Goal: Task Accomplishment & Management: Manage account settings

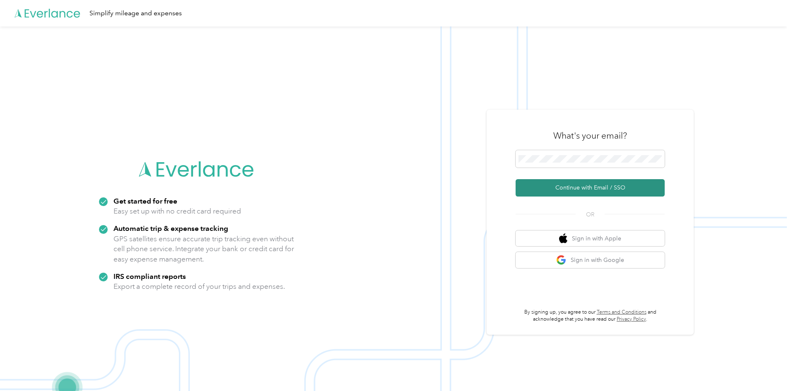
click at [597, 183] on button "Continue with Email / SSO" at bounding box center [589, 187] width 149 height 17
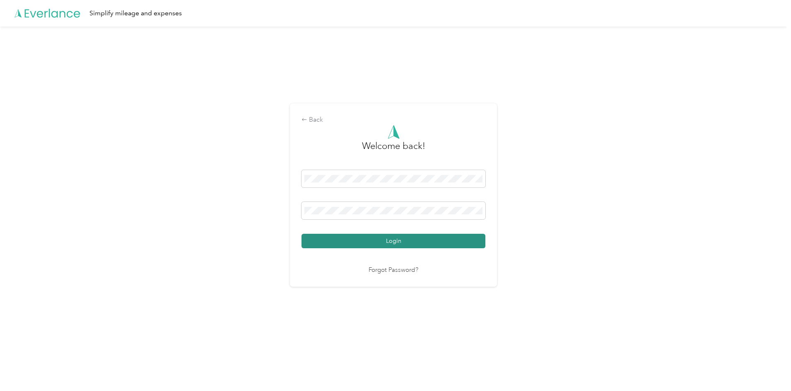
click at [392, 245] on button "Login" at bounding box center [393, 241] width 184 height 14
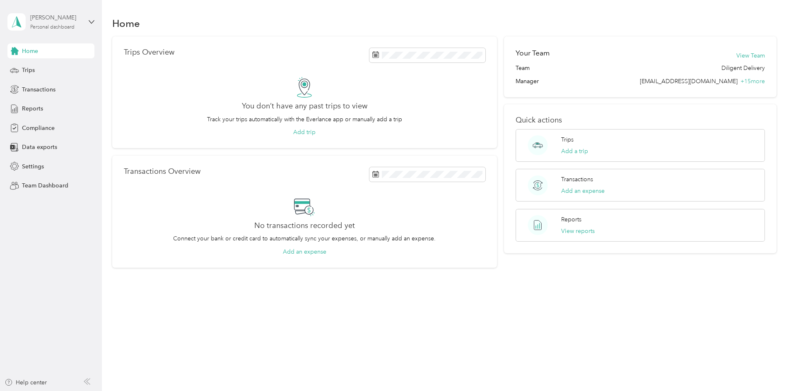
click at [71, 25] on div "Personal dashboard" at bounding box center [52, 27] width 44 height 5
click at [61, 64] on div "Team dashboard" at bounding box center [94, 68] width 163 height 14
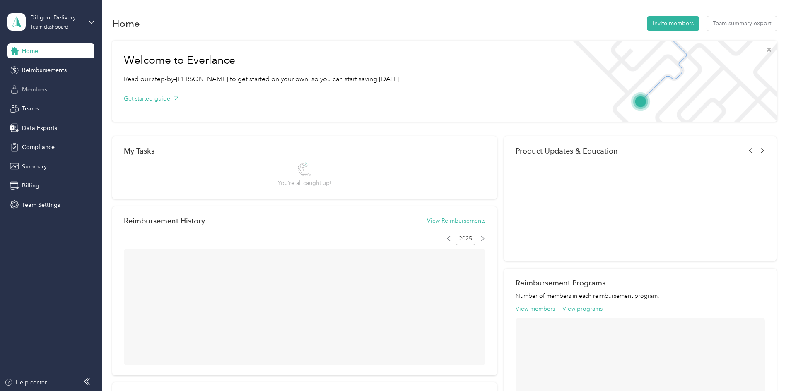
click at [58, 94] on div "Members" at bounding box center [50, 89] width 87 height 15
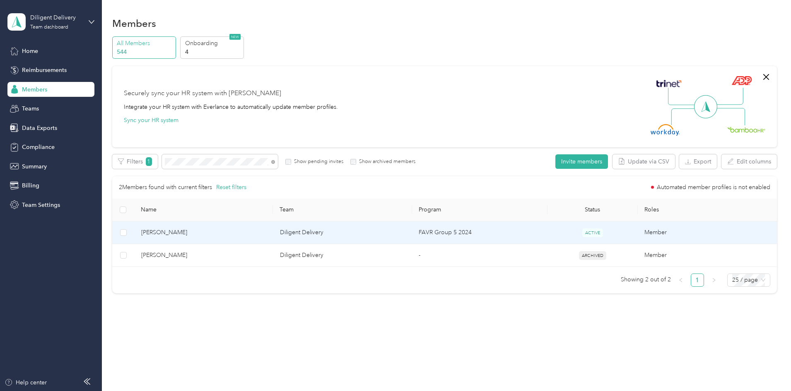
click at [267, 234] on span "[PERSON_NAME]" at bounding box center [203, 232] width 125 height 9
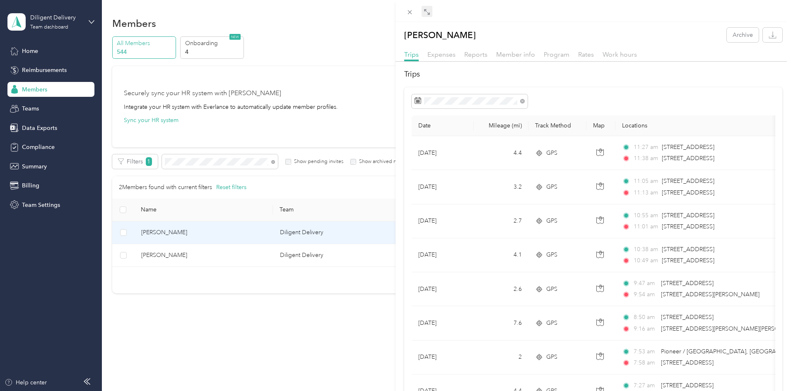
click at [429, 14] on icon at bounding box center [428, 13] width 2 height 2
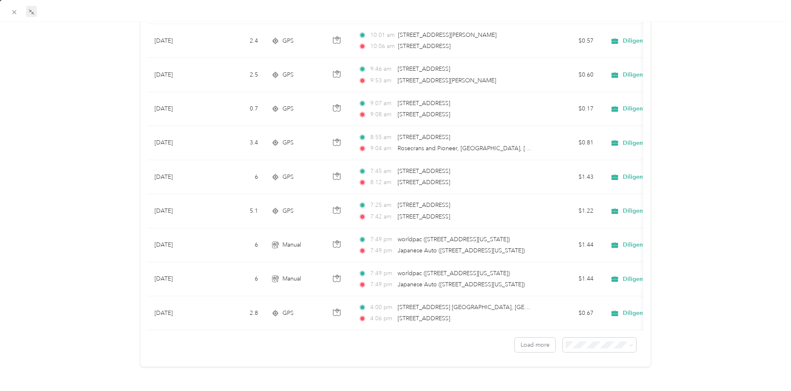
scroll to position [669, 0]
click at [545, 340] on button "Load more" at bounding box center [534, 345] width 41 height 14
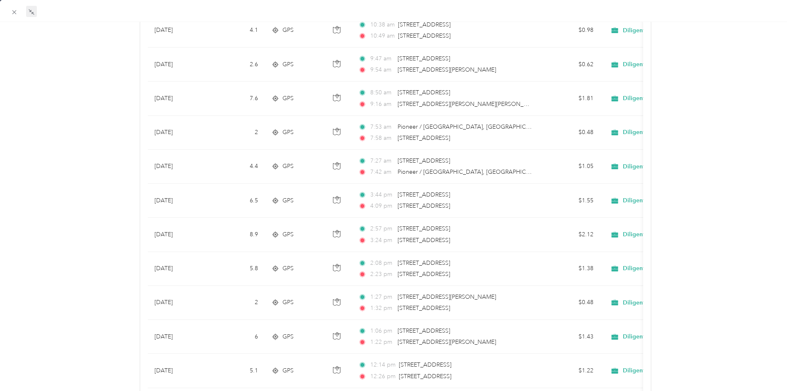
scroll to position [214, 0]
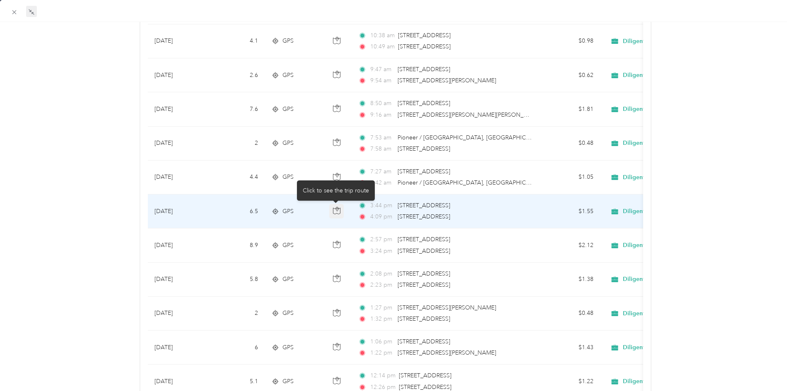
click at [336, 212] on icon "button" at bounding box center [336, 210] width 7 height 7
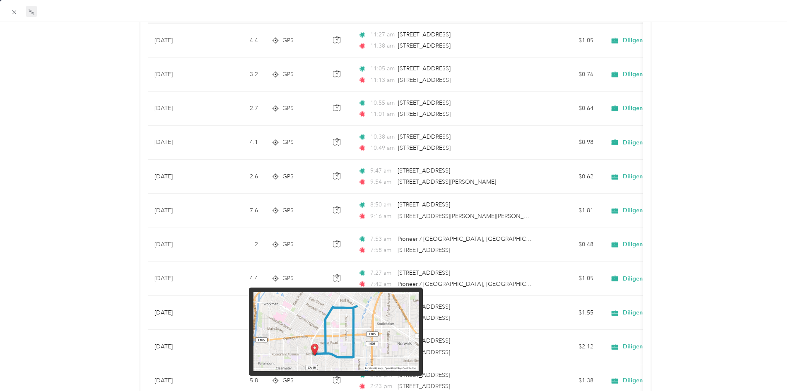
scroll to position [207, 0]
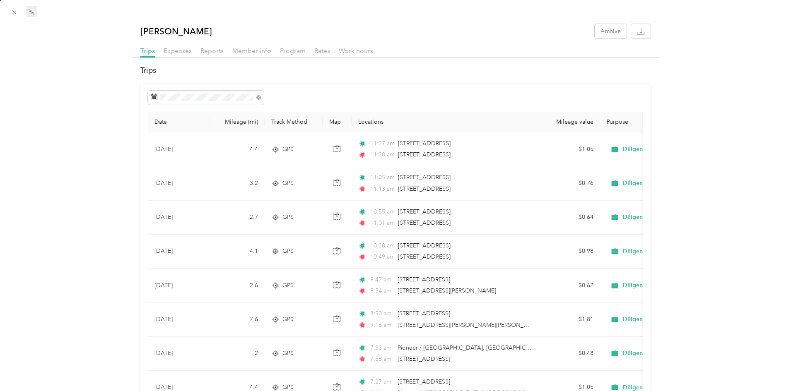
scroll to position [0, 0]
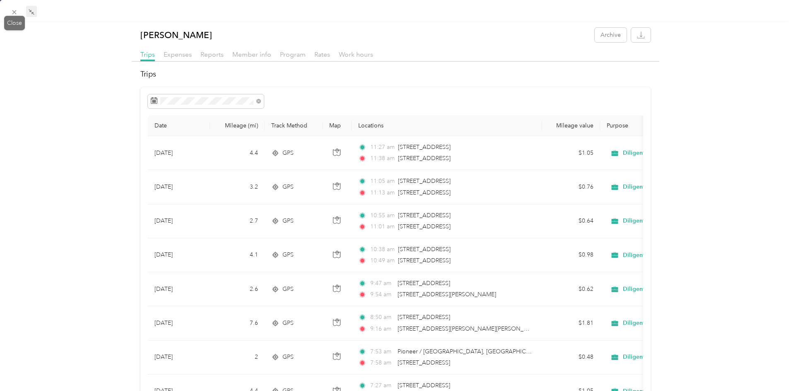
click at [10, 13] on span at bounding box center [15, 12] width 12 height 12
